Goal: Use online tool/utility: Use online tool/utility

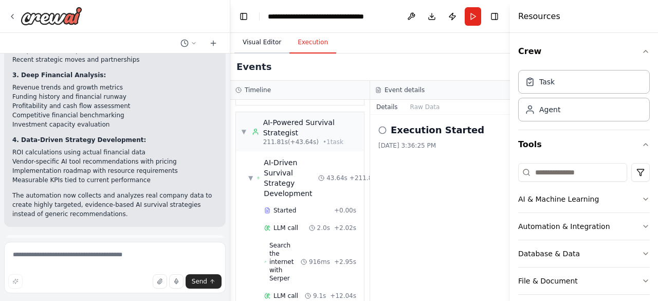
drag, startPoint x: 248, startPoint y: 42, endPoint x: 254, endPoint y: 41, distance: 5.7
click at [254, 38] on button "Visual Editor" at bounding box center [261, 43] width 55 height 22
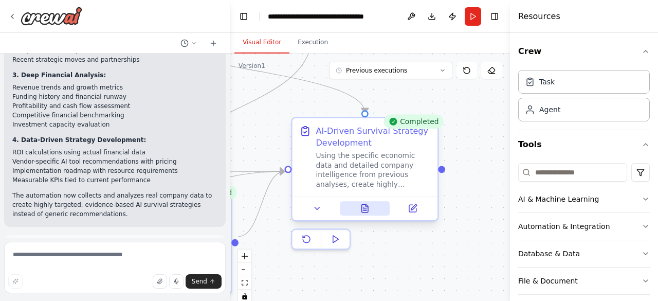
click at [369, 207] on icon at bounding box center [364, 208] width 9 height 9
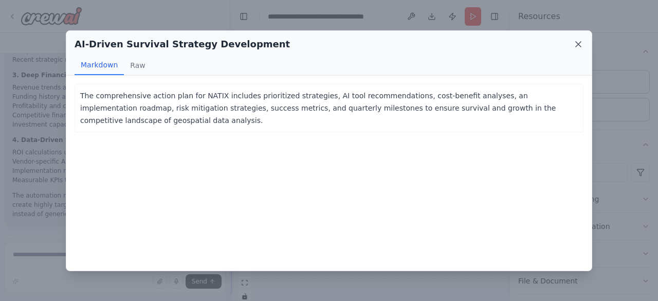
click at [583, 44] on icon at bounding box center [578, 44] width 10 height 10
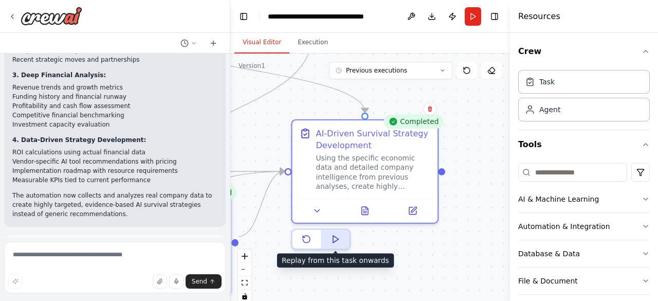
click at [339, 238] on icon at bounding box center [335, 238] width 9 height 9
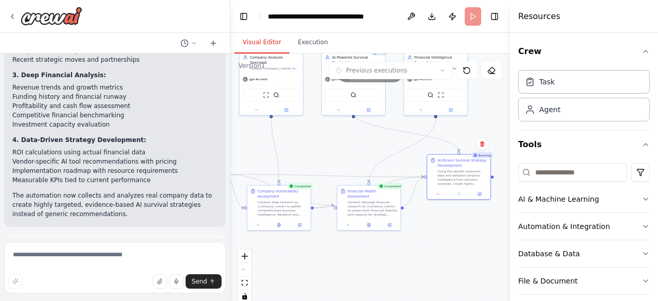
drag, startPoint x: 246, startPoint y: 169, endPoint x: 317, endPoint y: 131, distance: 80.3
click at [317, 131] on div ".deletable-edge-delete-btn { width: 20px; height: 20px; border: 0px solid #ffff…" at bounding box center [370, 181] width 280 height 257
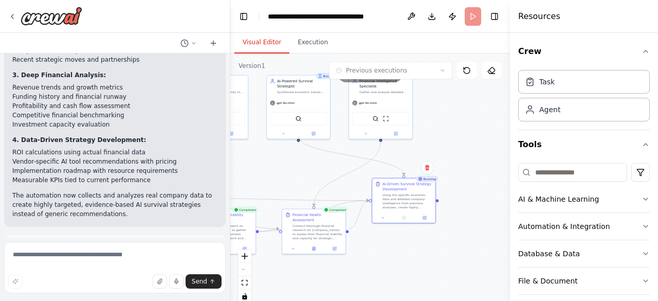
drag, startPoint x: 347, startPoint y: 145, endPoint x: 296, endPoint y: 187, distance: 65.7
click at [286, 174] on div ".deletable-edge-delete-btn { width: 20px; height: 20px; border: 0px solid #ffff…" at bounding box center [370, 181] width 280 height 257
click at [480, 14] on header "**********" at bounding box center [370, 16] width 280 height 33
click at [477, 15] on header "**********" at bounding box center [370, 16] width 280 height 33
click at [434, 206] on div "AI-Driven Survival Strategy Development Using the specific economic data and de…" at bounding box center [404, 204] width 64 height 46
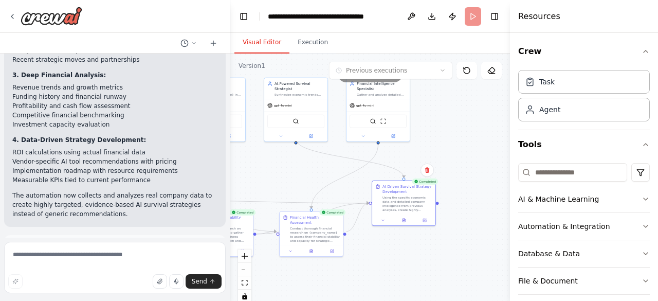
click at [380, 254] on div ".deletable-edge-delete-btn { width: 20px; height: 20px; border: 0px solid #ffff…" at bounding box center [370, 181] width 280 height 257
click at [401, 218] on button at bounding box center [404, 219] width 22 height 6
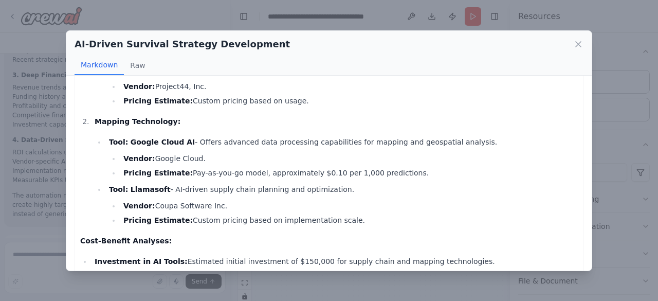
scroll to position [617, 0]
